Goal: Information Seeking & Learning: Find specific fact

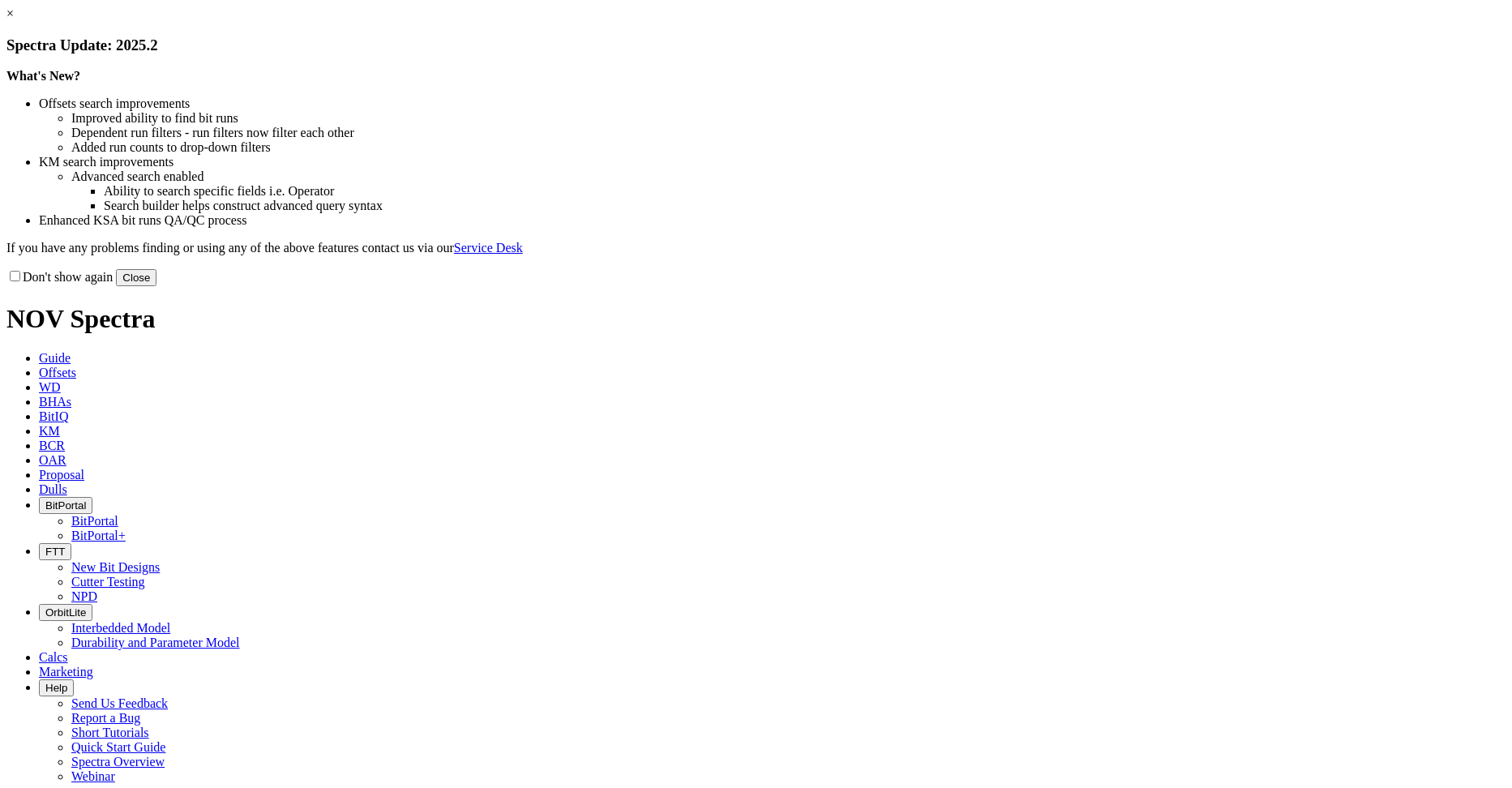
click at [157, 286] on button "Close" at bounding box center [136, 277] width 41 height 17
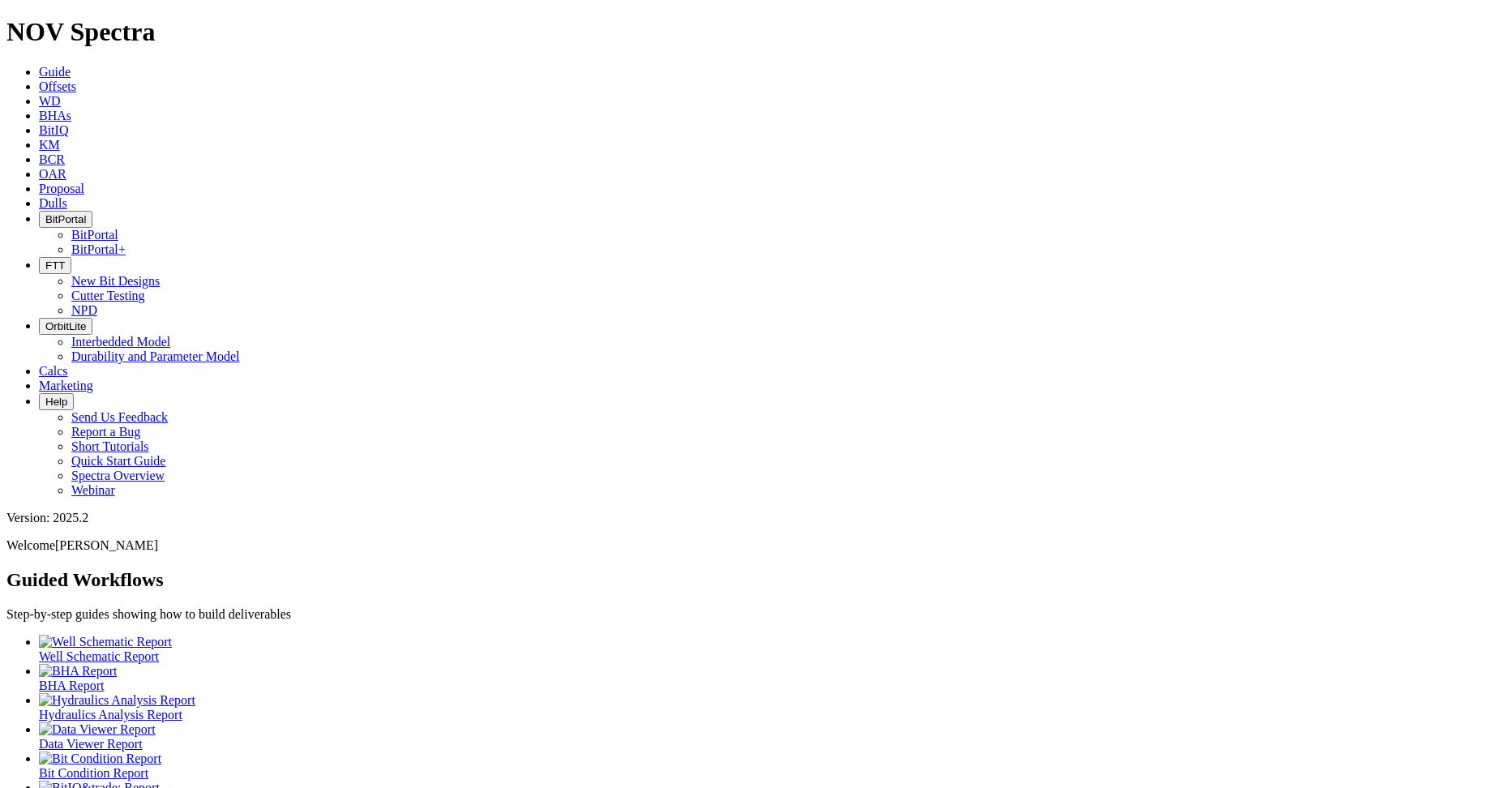
click at [39, 80] on icon at bounding box center [39, 86] width 0 height 14
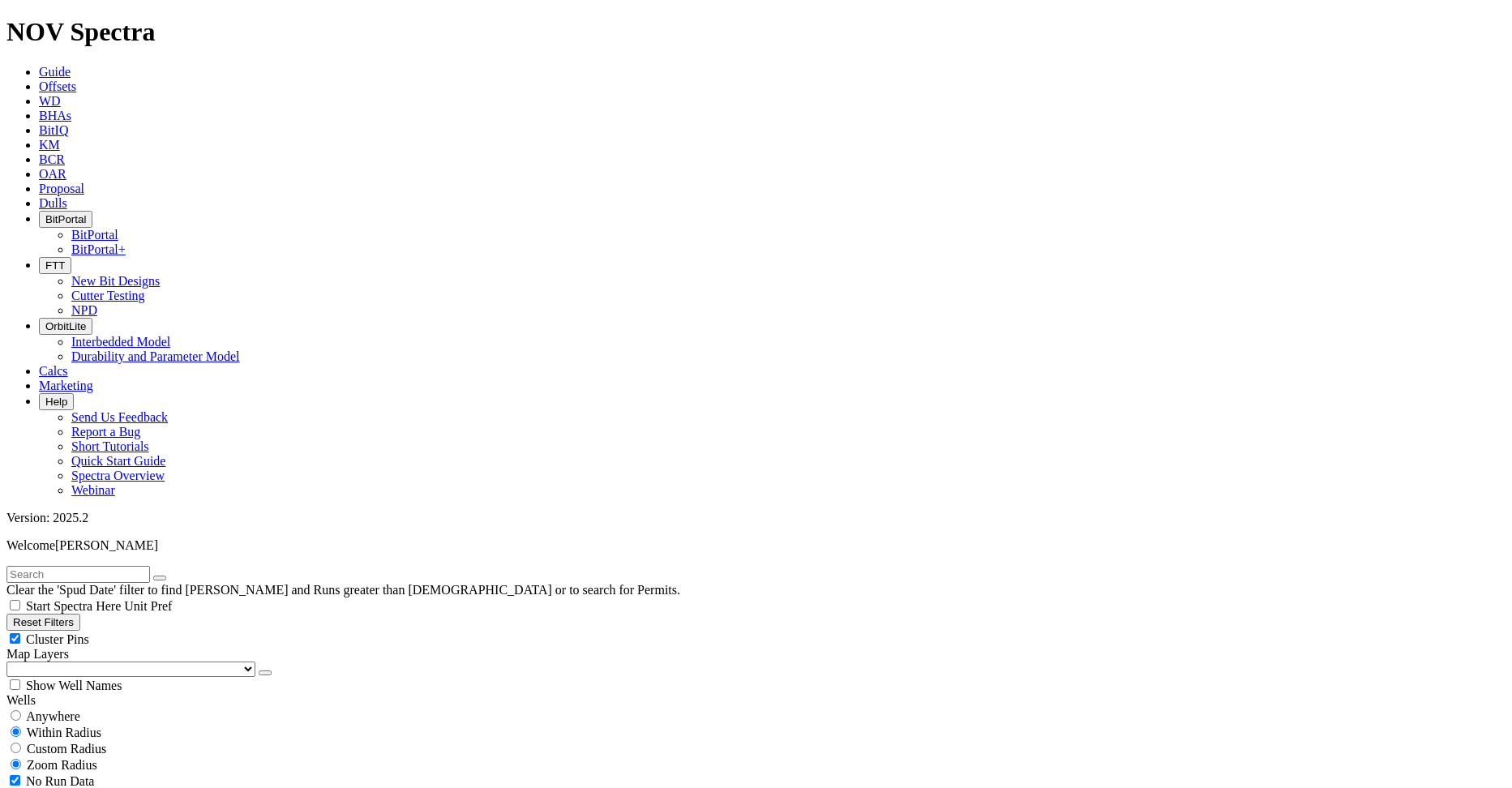
click at [21, 710] on input "radio" at bounding box center [15, 715] width 10 height 10
radio input "true"
radio input "false"
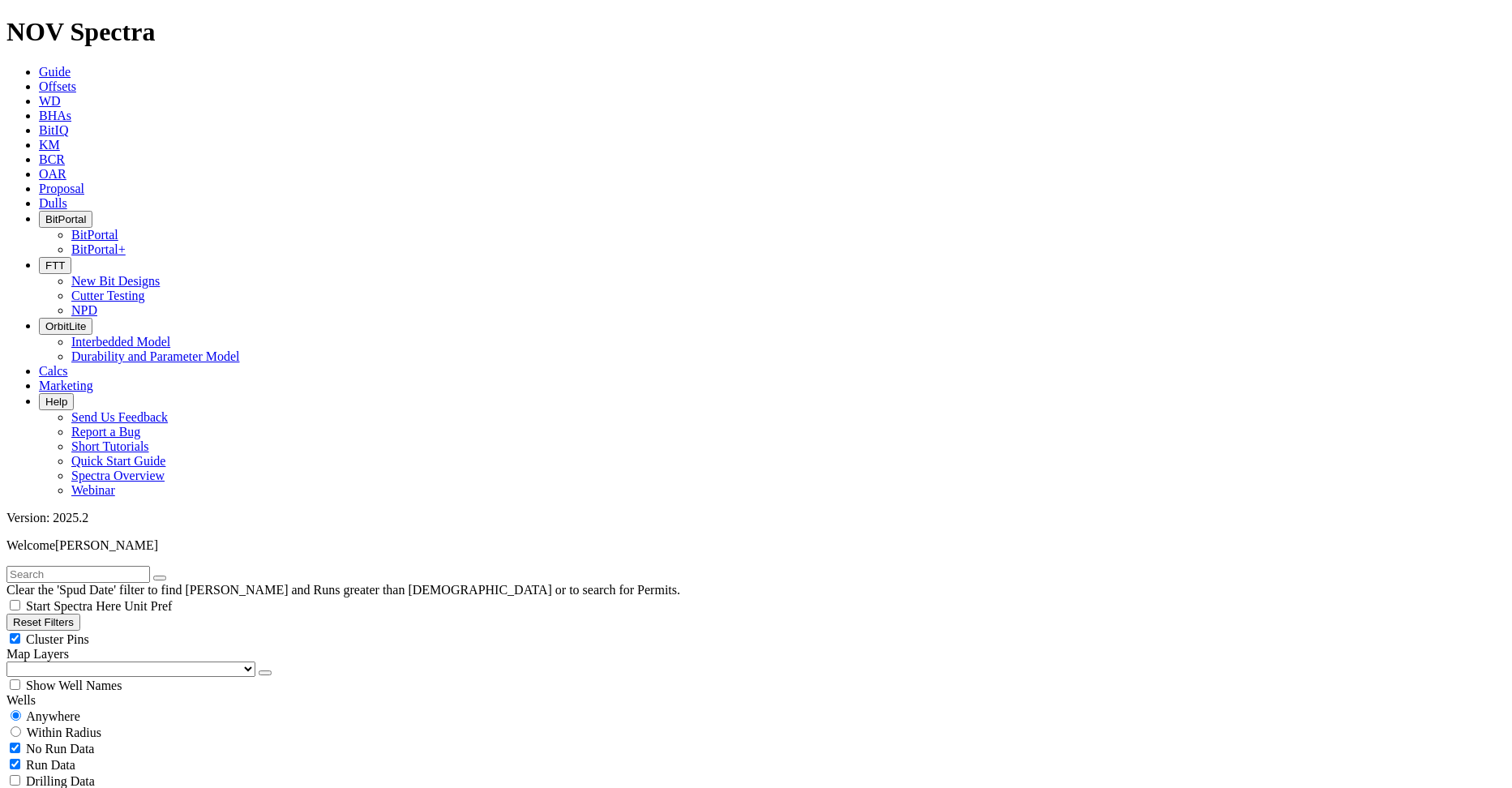
scroll to position [648, 0]
checkbox input "false"
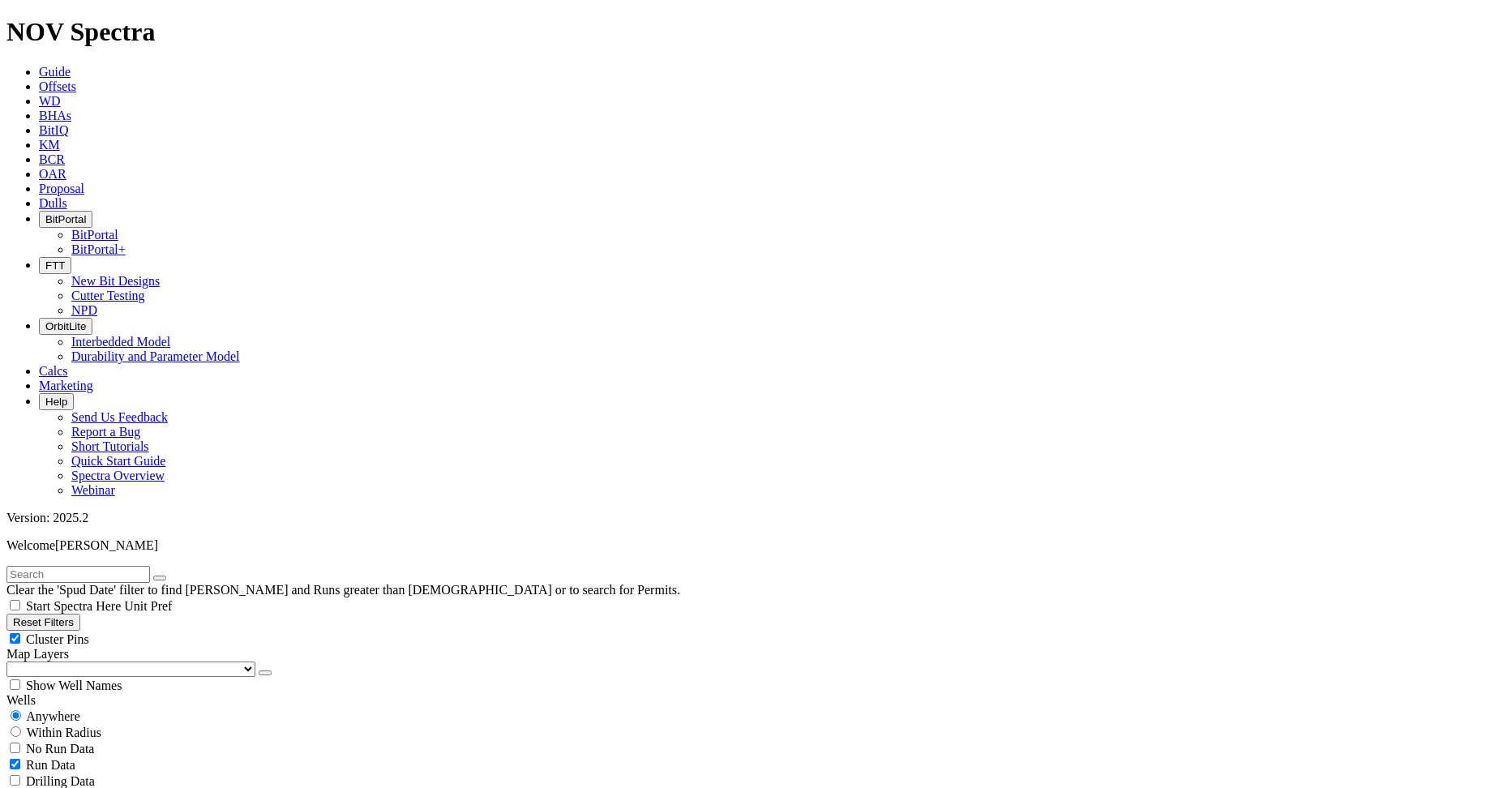
select select "? number:8.5 ?"
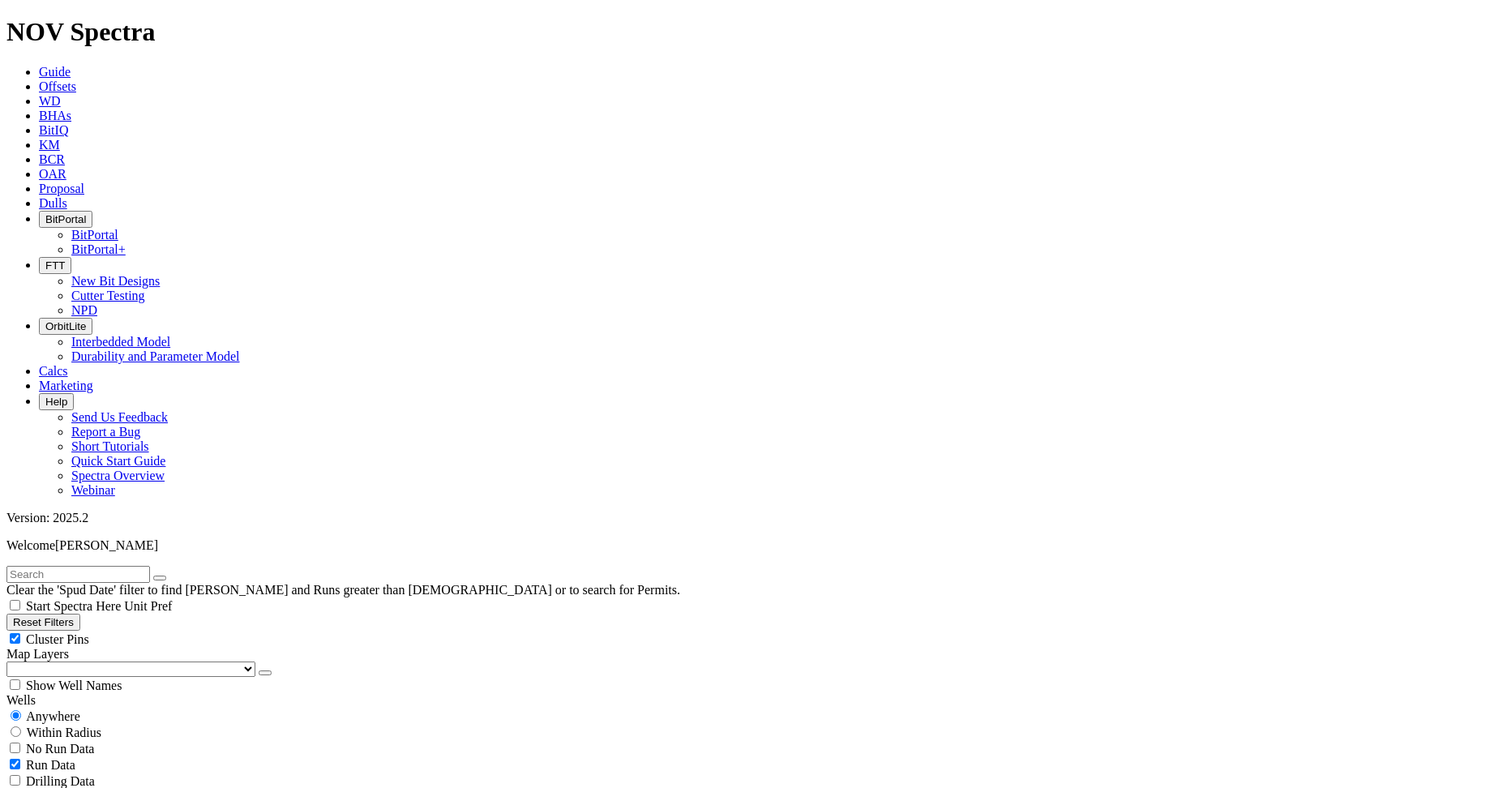
type input "[DATE]"
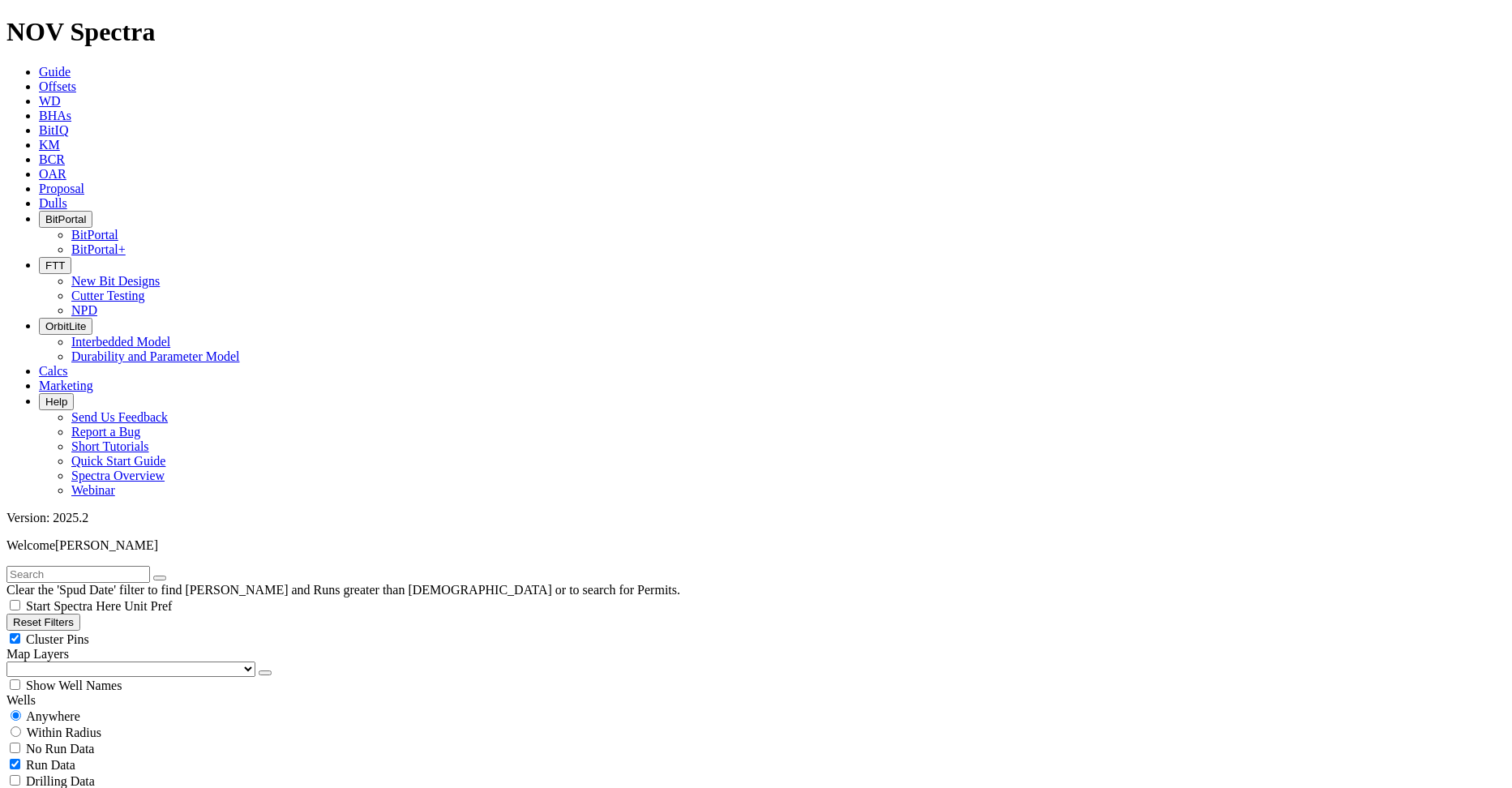
type input "[DATE]"
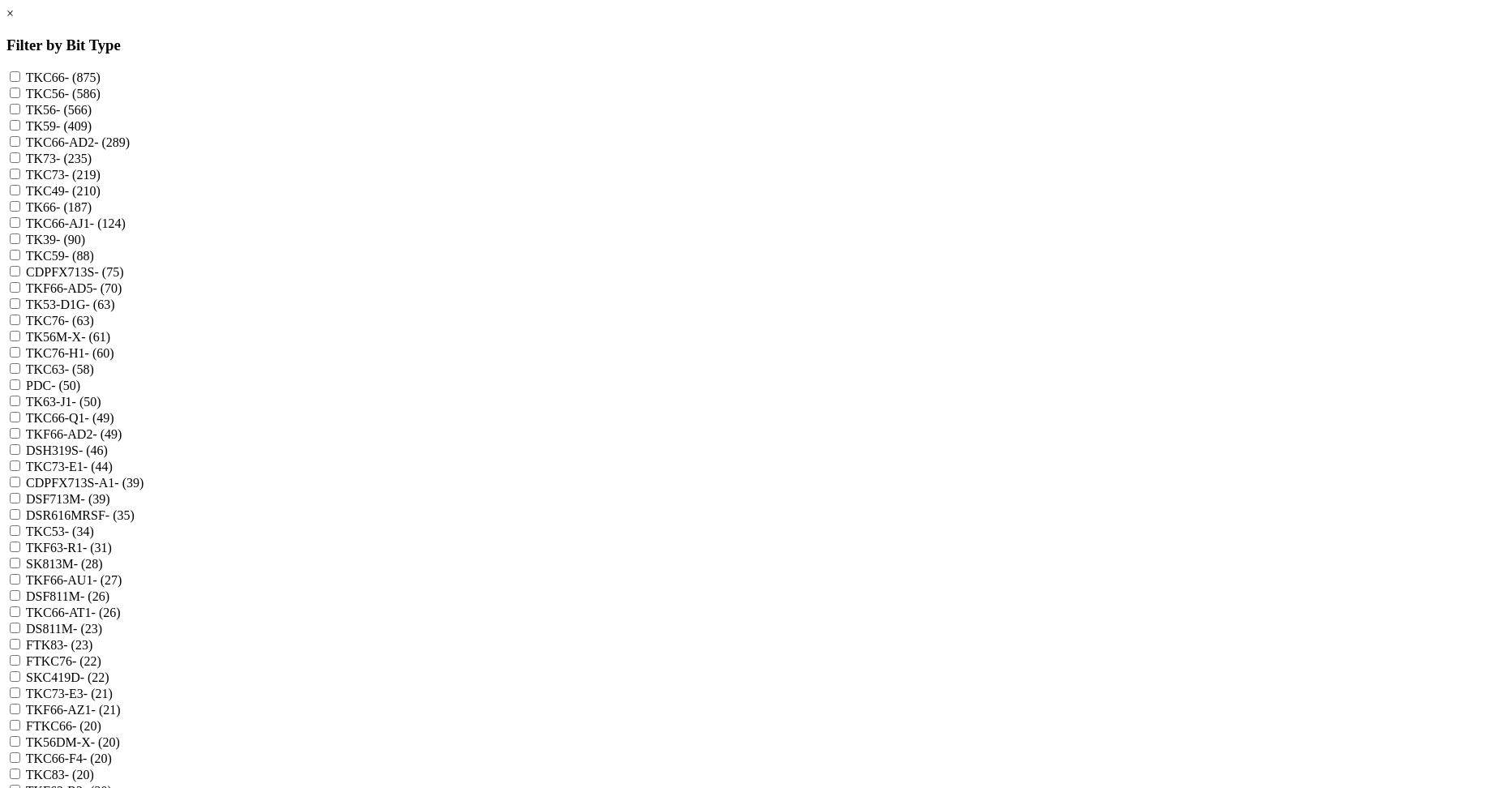
click at [20, 81] on input "TKC66 - (875)" at bounding box center [14, 76] width 10 height 10
click at [20, 75] on input "TKC66 - (875)" at bounding box center [14, 76] width 10 height 10
checkbox input "false"
click at [14, 20] on link "×" at bounding box center [10, 13] width 8 height 14
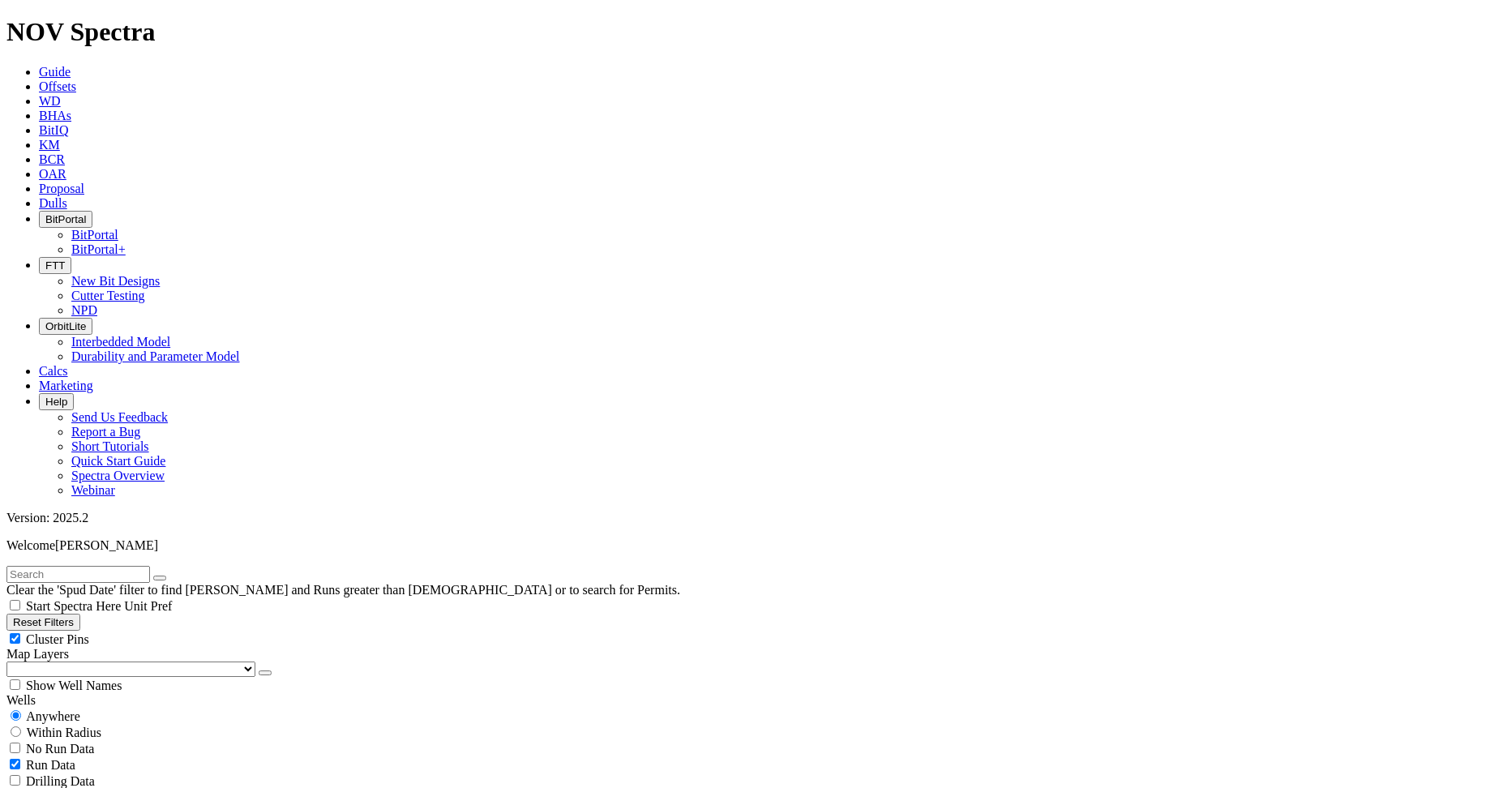
scroll to position [1054, 0]
type input "9440"
type input "94"
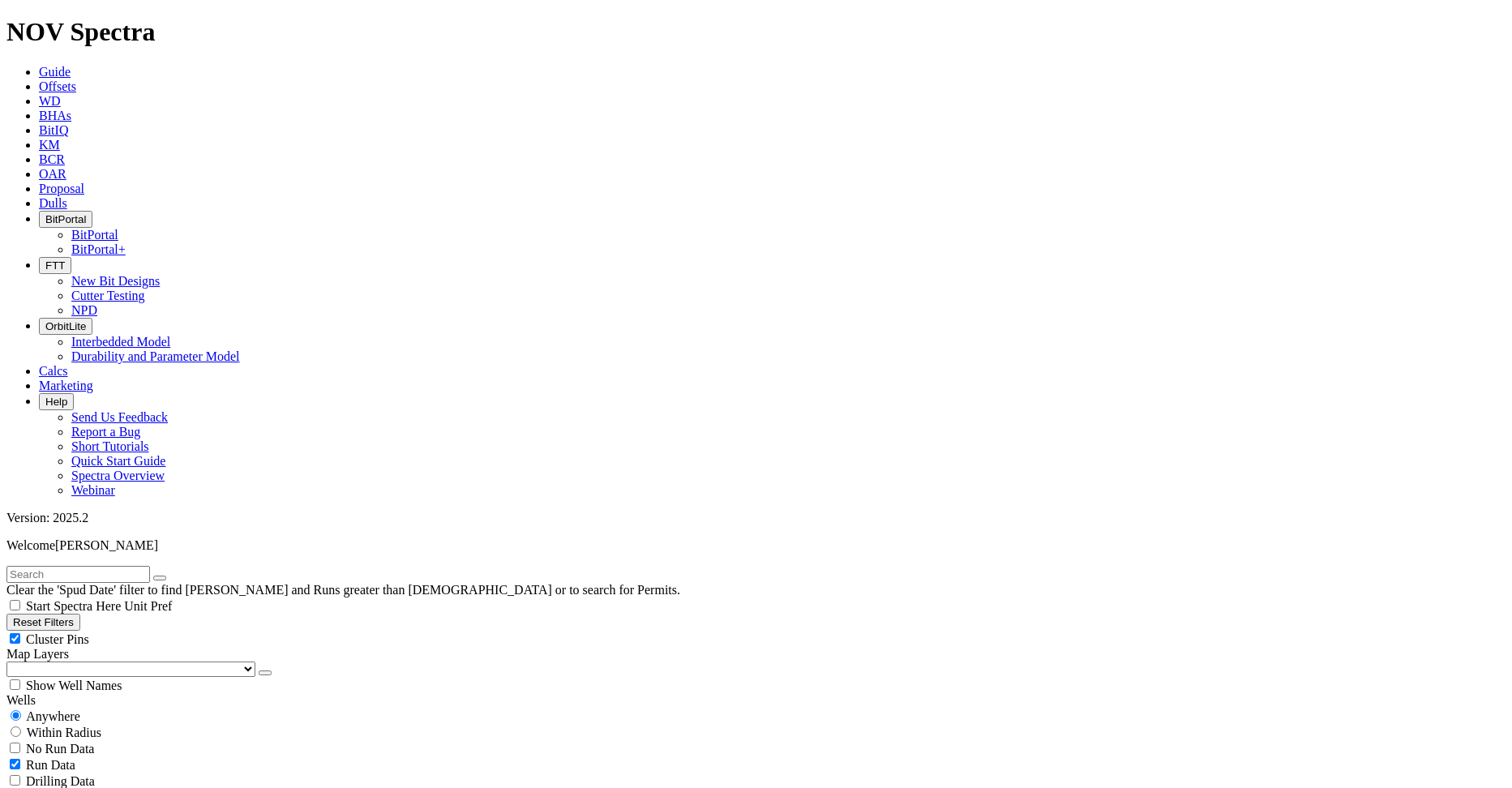
type input "94"
type input "9450"
type input "9440"
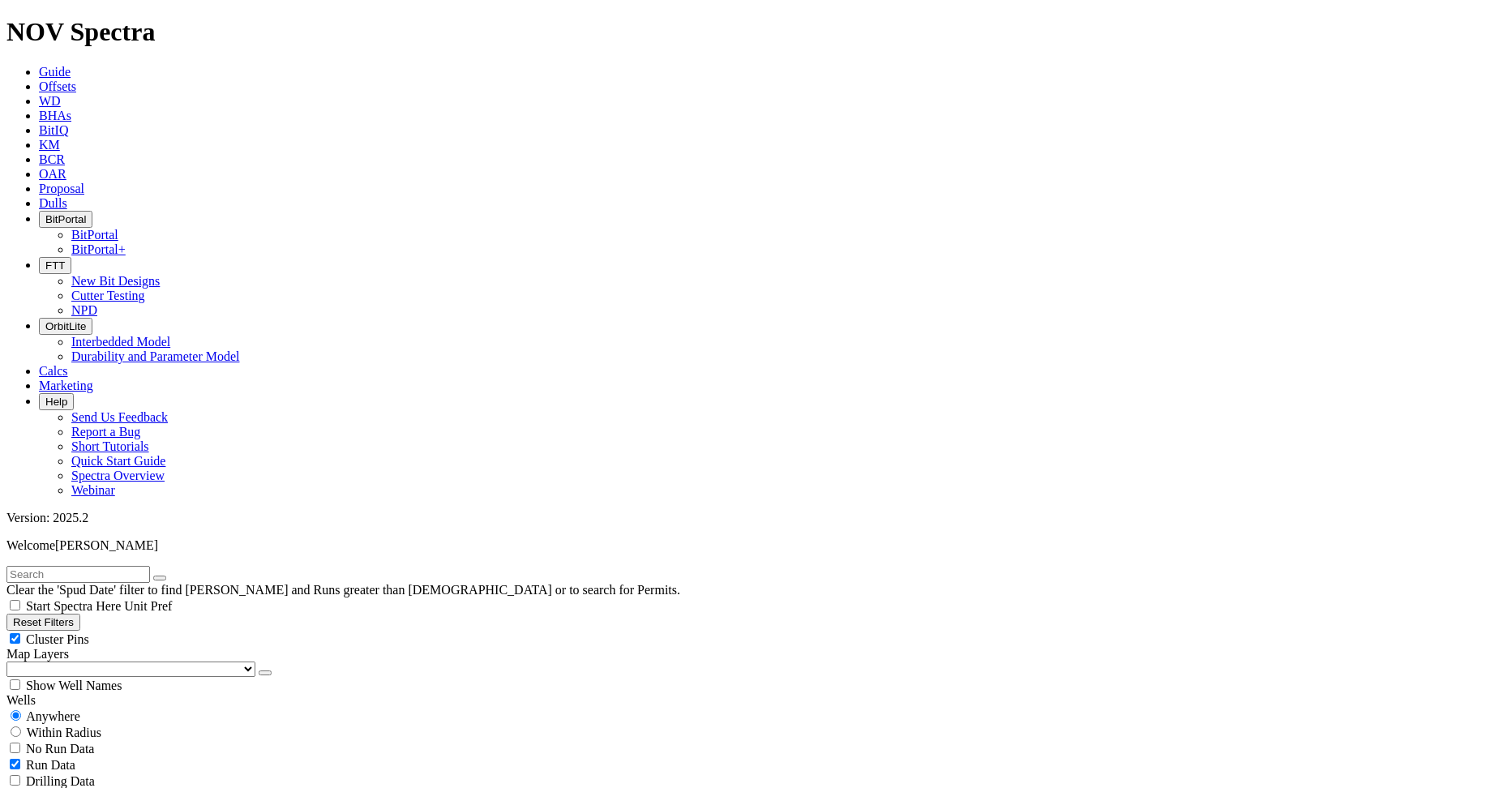
radio input "false"
radio input "true"
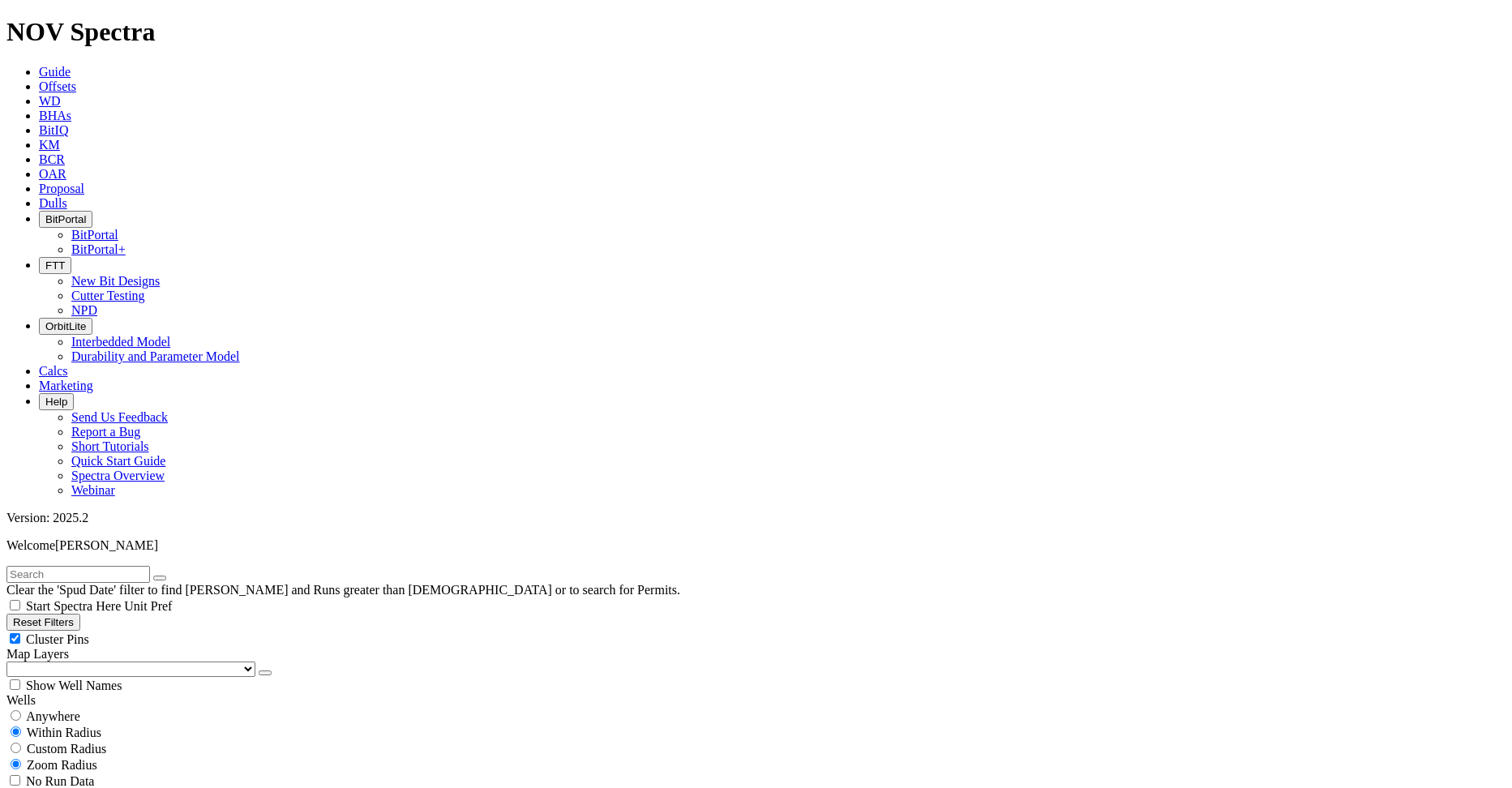
scroll to position [299, 0]
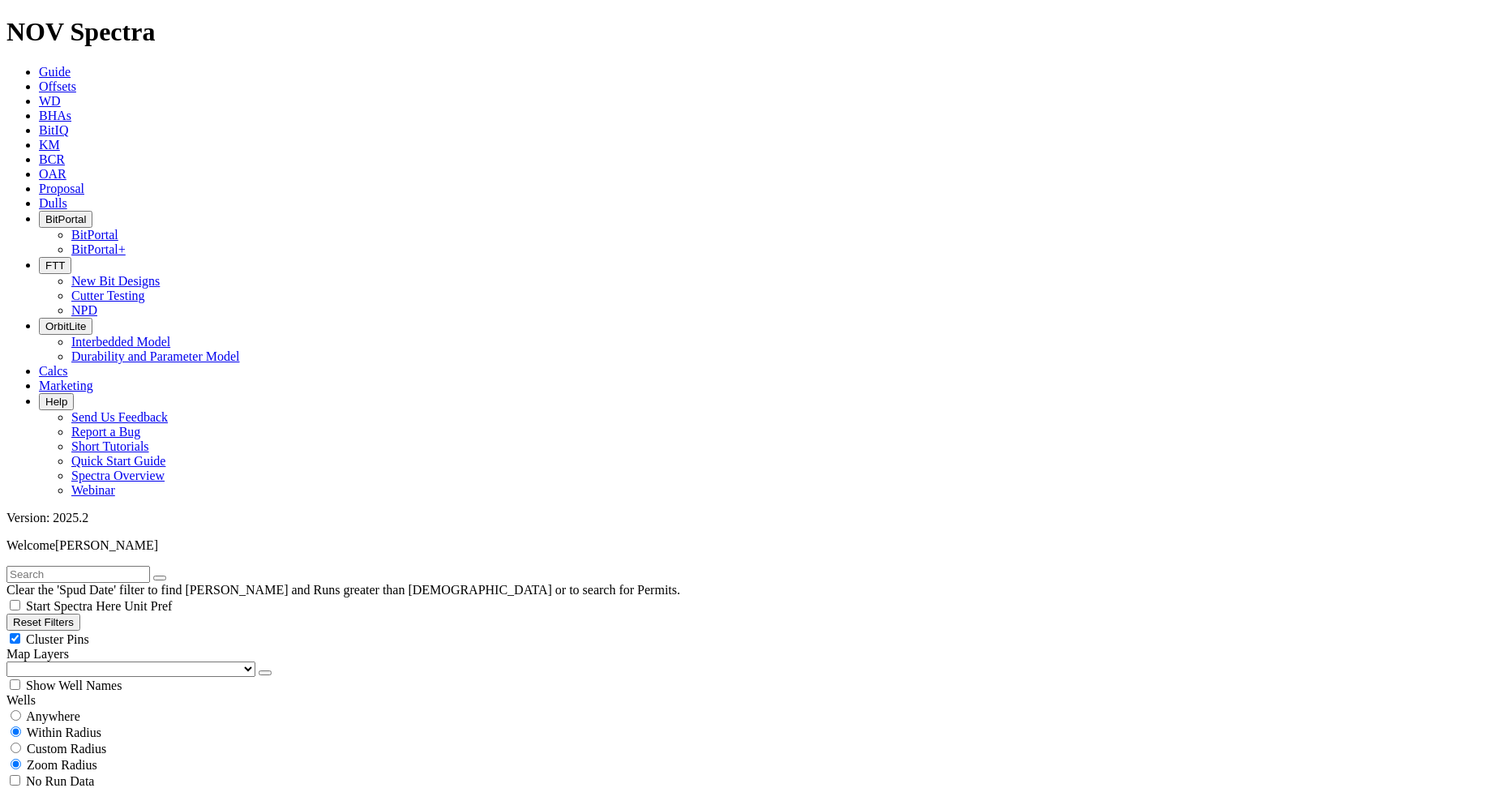
scroll to position [972, 0]
type input "9435"
drag, startPoint x: 240, startPoint y: 462, endPoint x: 229, endPoint y: 462, distance: 11.0
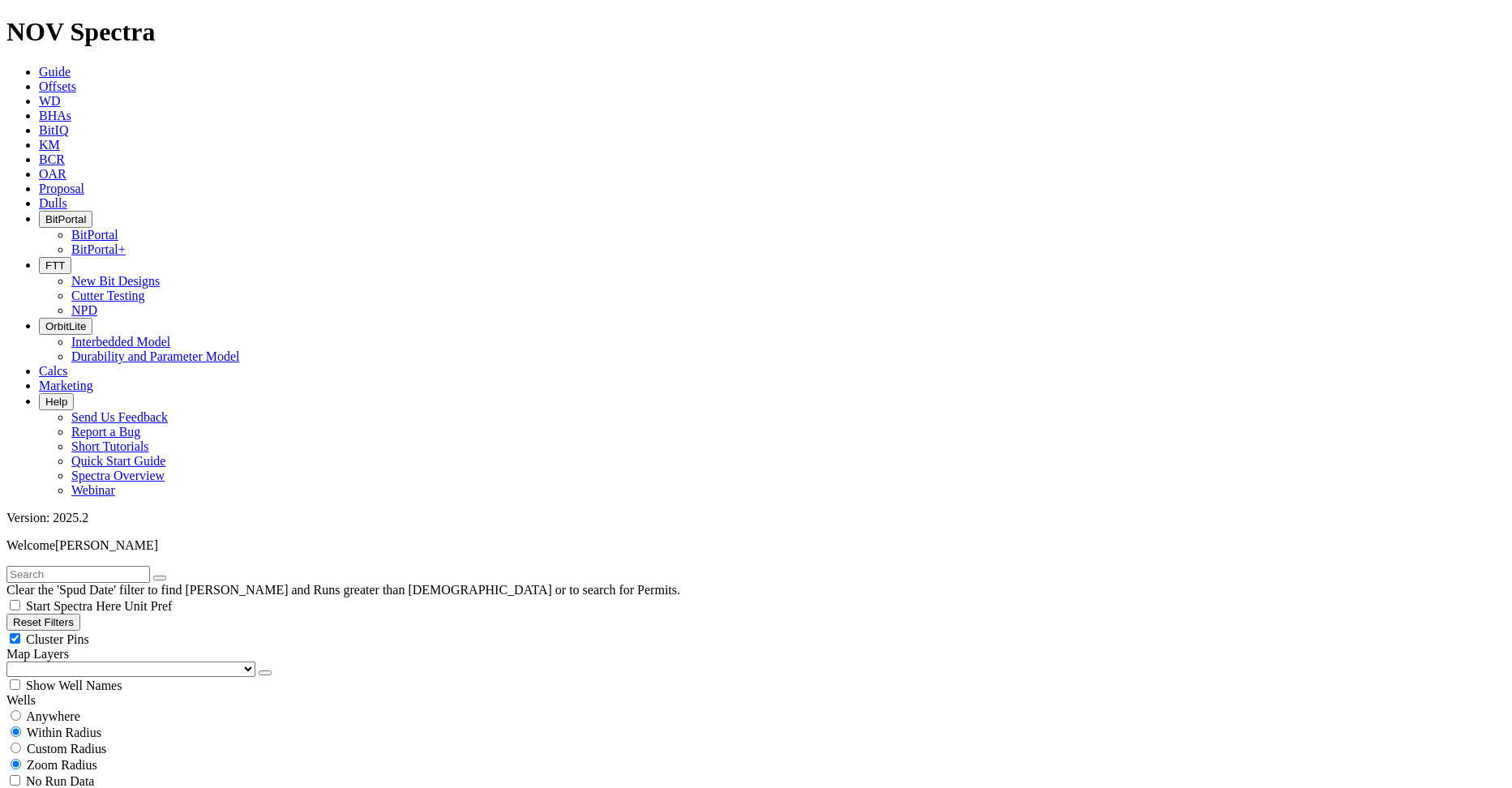
type input "9445"
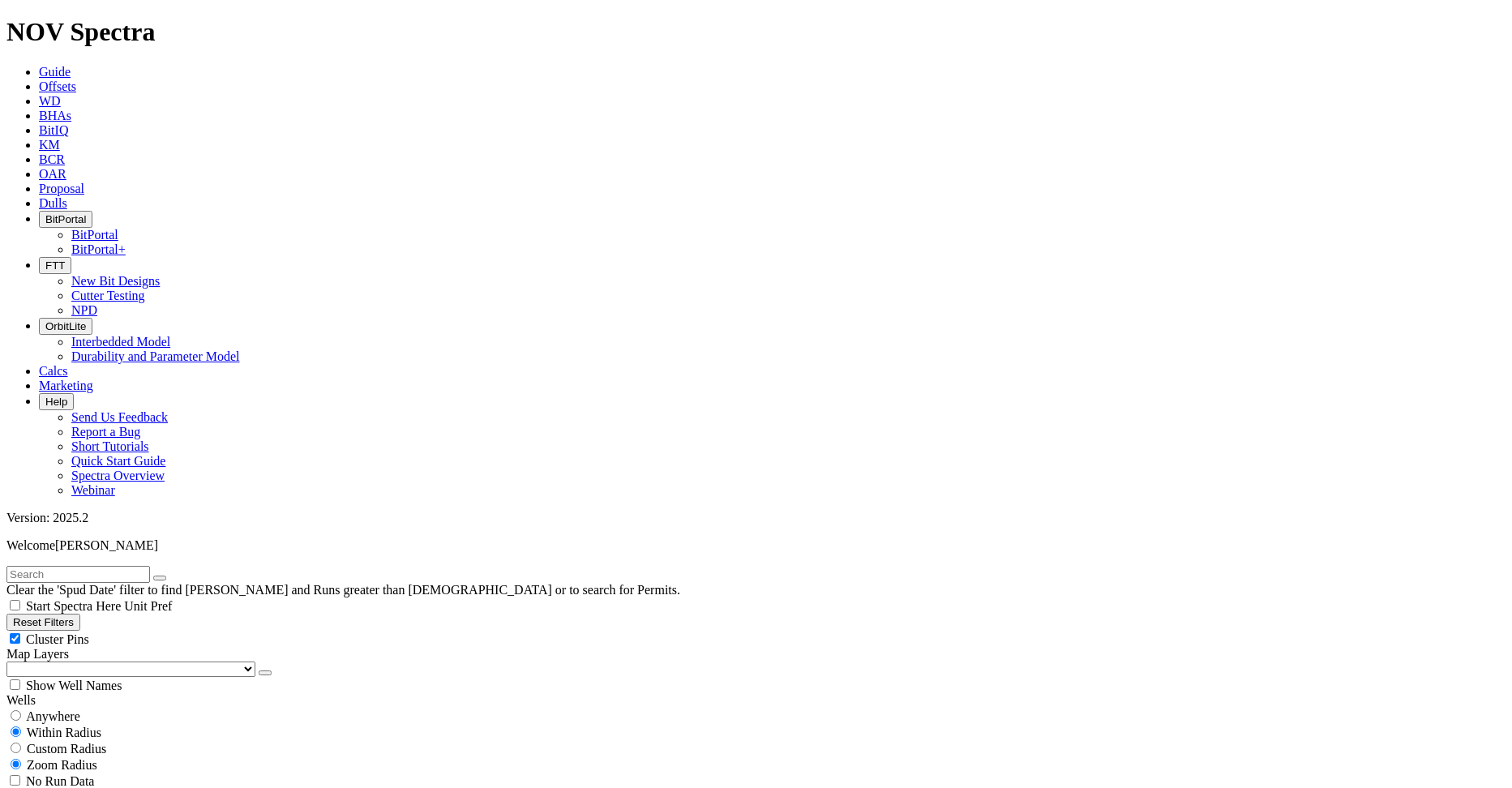
scroll to position [0, 0]
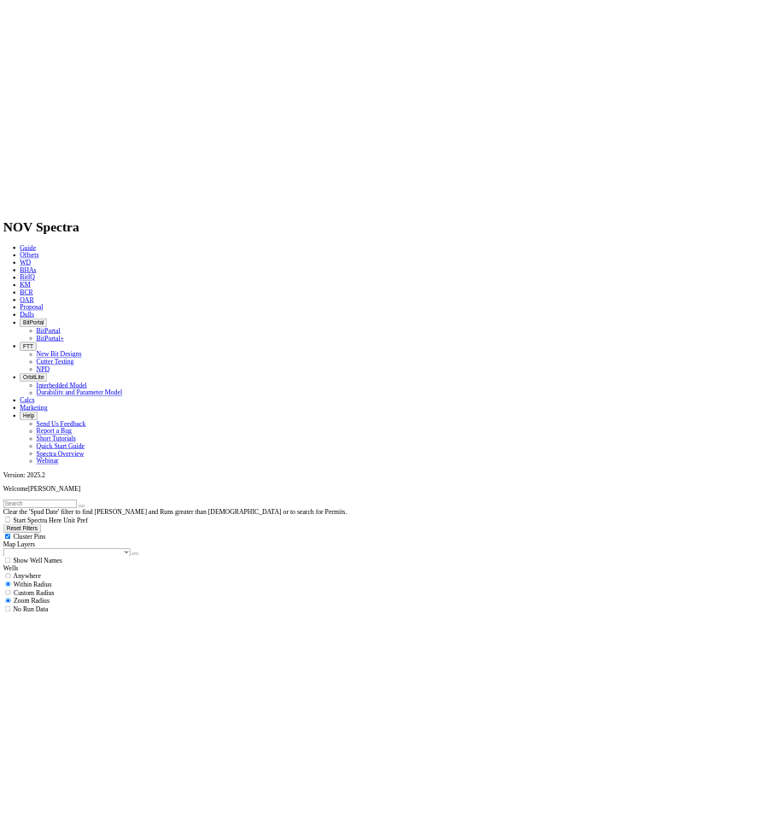
scroll to position [133, 0]
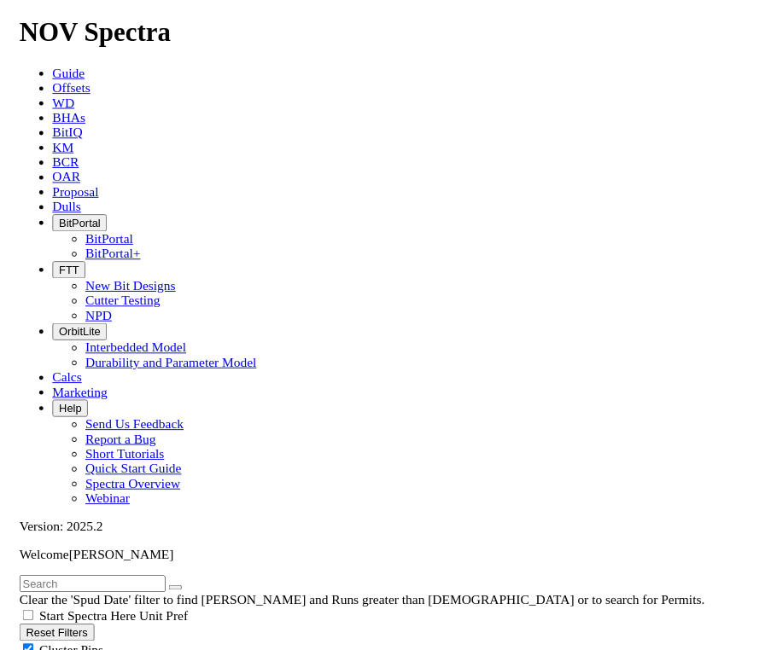
scroll to position [312, 0]
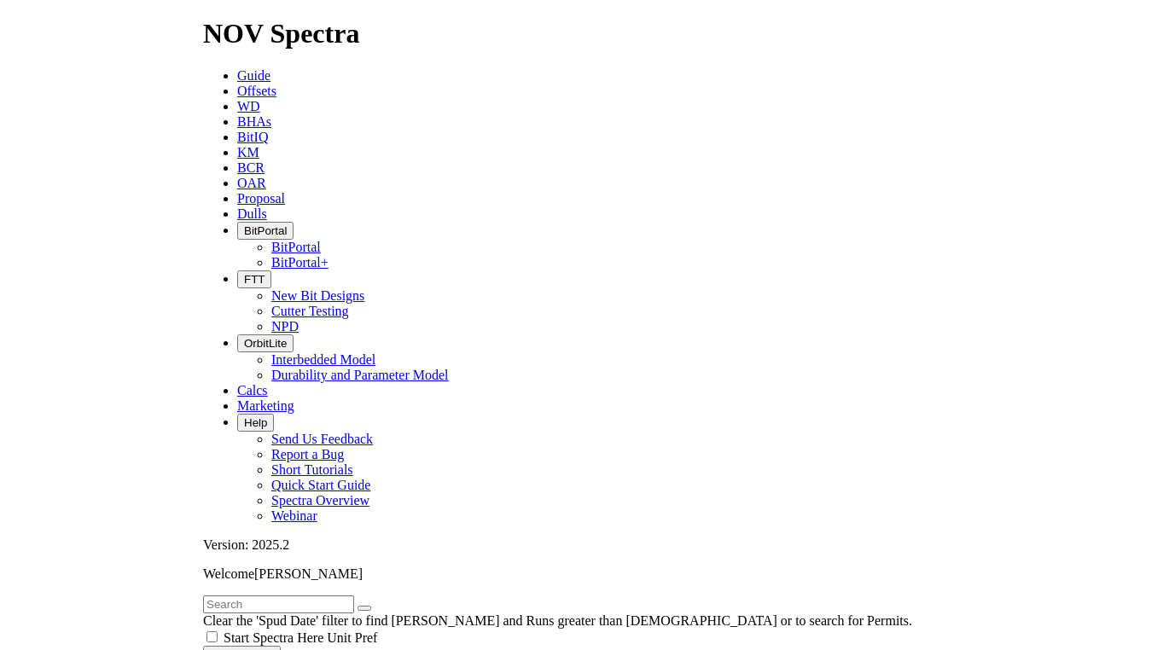
scroll to position [155, 0]
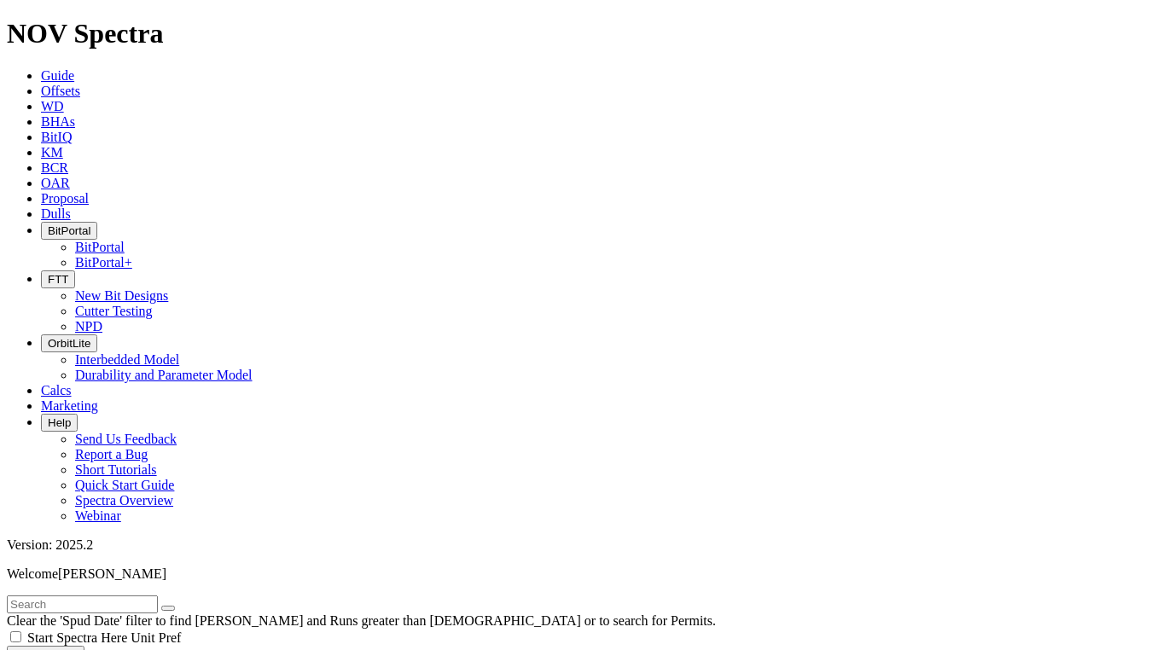
drag, startPoint x: 95, startPoint y: 484, endPoint x: 229, endPoint y: 484, distance: 134.0
drag, startPoint x: 234, startPoint y: 486, endPoint x: 294, endPoint y: 487, distance: 59.8
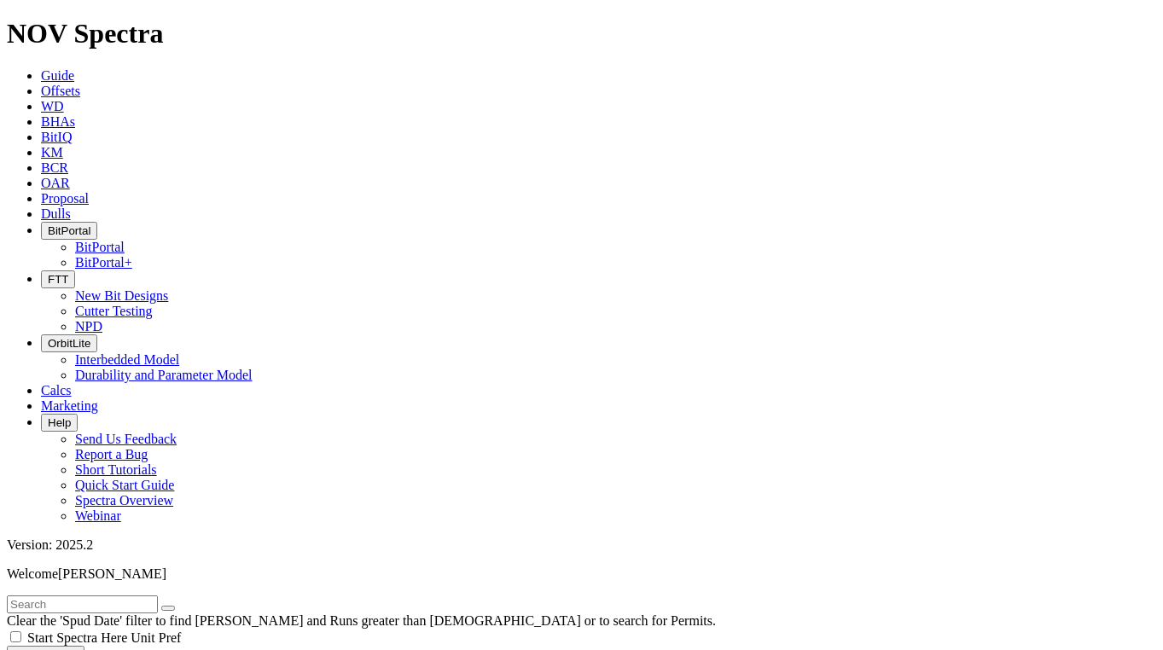
scroll to position [256, 0]
